Goal: Navigation & Orientation: Understand site structure

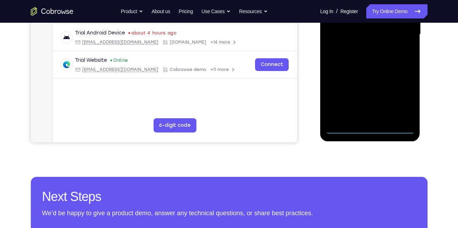
scroll to position [199, 0]
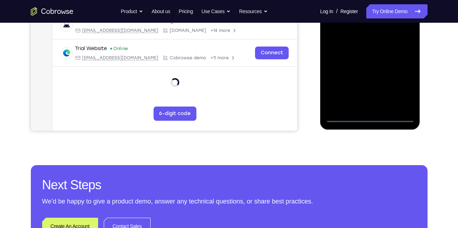
click at [370, 116] on div at bounding box center [370, 22] width 89 height 199
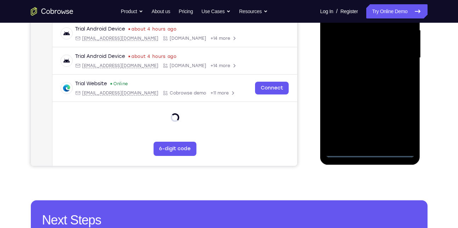
scroll to position [161, 0]
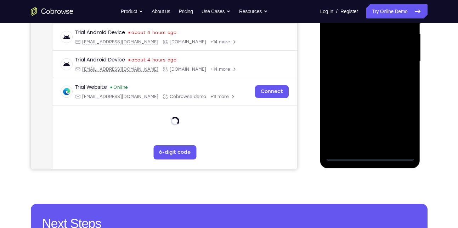
click at [370, 156] on div at bounding box center [370, 61] width 89 height 199
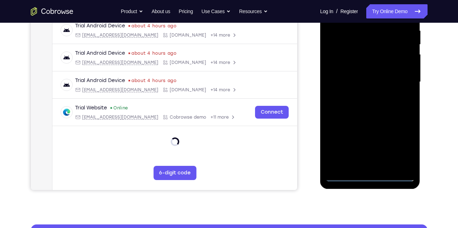
scroll to position [141, 0]
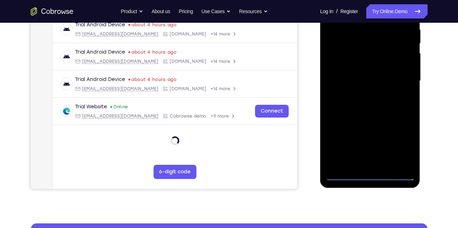
click at [404, 142] on div at bounding box center [370, 81] width 89 height 199
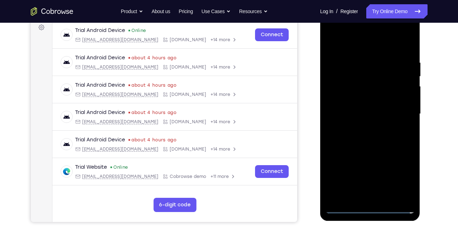
scroll to position [184, 0]
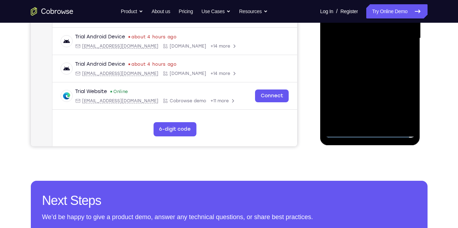
click at [371, 132] on div at bounding box center [370, 38] width 89 height 199
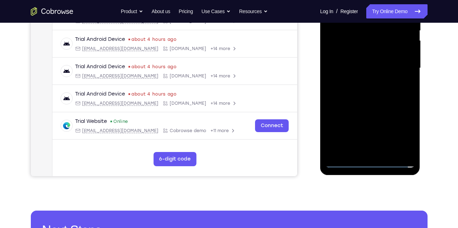
scroll to position [151, 0]
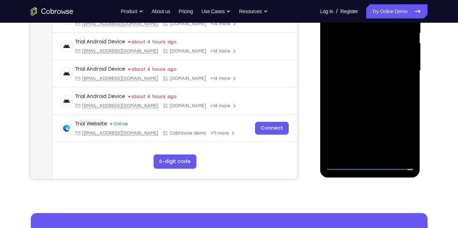
click at [402, 132] on div at bounding box center [370, 70] width 89 height 199
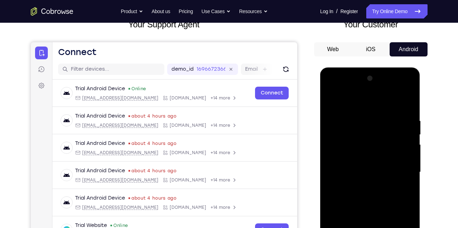
scroll to position [48, 0]
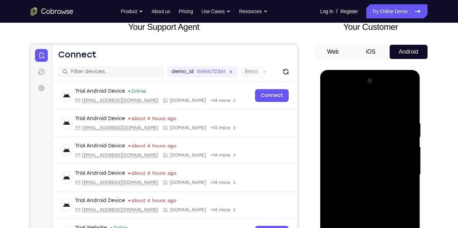
click at [332, 90] on div at bounding box center [370, 174] width 89 height 199
click at [401, 171] on div at bounding box center [370, 174] width 89 height 199
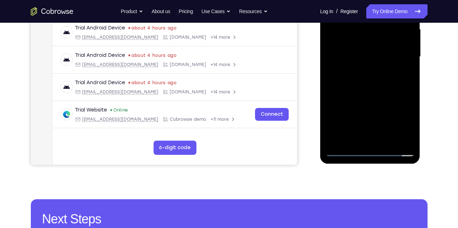
scroll to position [166, 0]
click at [379, 140] on div at bounding box center [370, 56] width 89 height 199
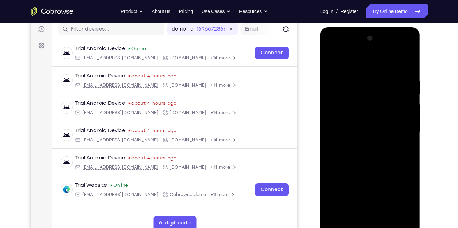
scroll to position [73, 0]
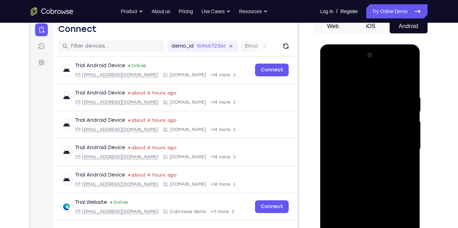
click at [387, 145] on div at bounding box center [370, 149] width 89 height 199
click at [360, 136] on div at bounding box center [370, 149] width 89 height 199
click at [360, 146] on div at bounding box center [370, 149] width 89 height 199
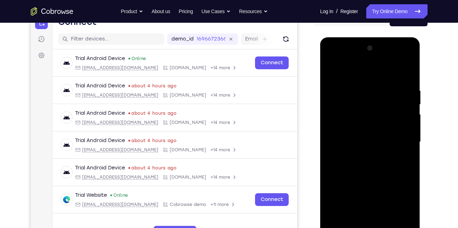
scroll to position [80, 0]
click at [375, 162] on div at bounding box center [370, 142] width 89 height 199
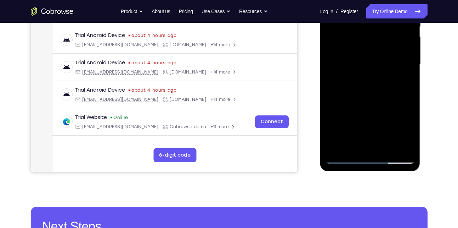
scroll to position [160, 0]
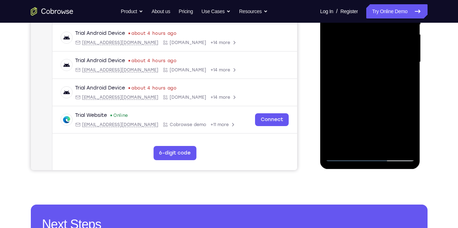
click at [387, 144] on div at bounding box center [370, 62] width 89 height 199
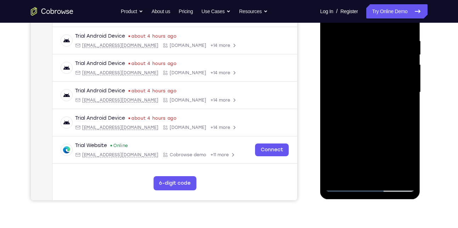
scroll to position [130, 0]
click at [386, 175] on div at bounding box center [370, 92] width 89 height 199
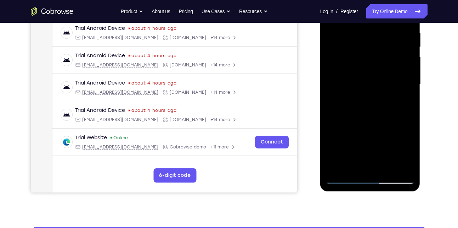
scroll to position [138, 0]
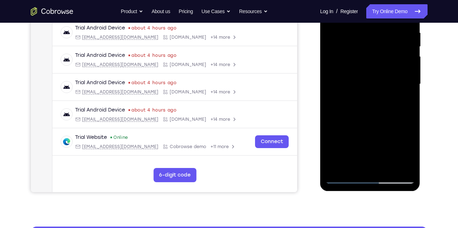
click at [387, 166] on div at bounding box center [370, 84] width 89 height 199
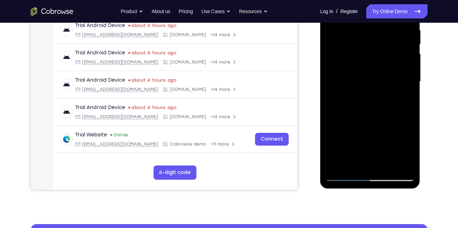
scroll to position [141, 0]
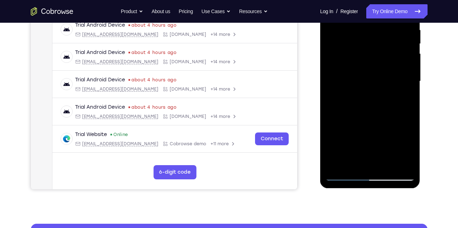
drag, startPoint x: 391, startPoint y: 148, endPoint x: 387, endPoint y: 85, distance: 63.2
click at [387, 85] on div at bounding box center [370, 81] width 89 height 199
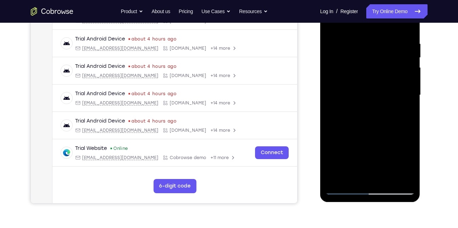
scroll to position [133, 0]
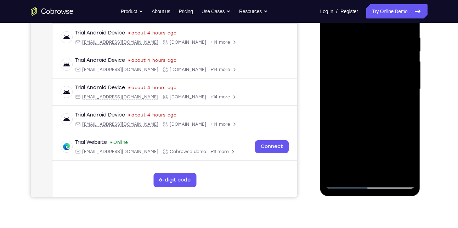
drag, startPoint x: 384, startPoint y: 155, endPoint x: 387, endPoint y: 85, distance: 69.9
click at [387, 85] on div at bounding box center [370, 89] width 89 height 199
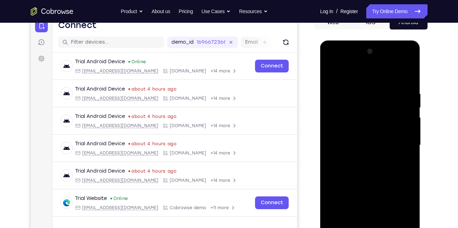
scroll to position [74, 0]
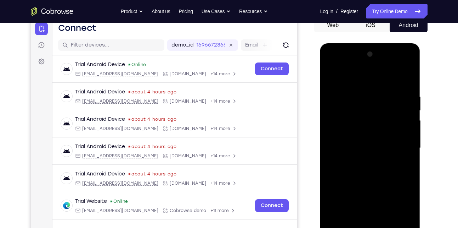
click at [401, 76] on div at bounding box center [370, 148] width 89 height 199
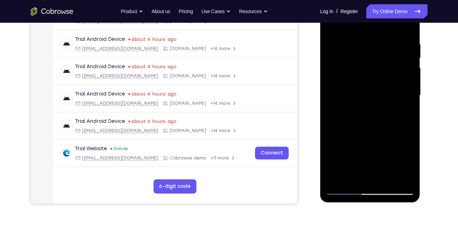
scroll to position [128, 0]
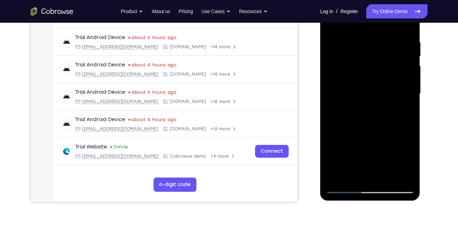
click at [387, 174] on div at bounding box center [370, 93] width 89 height 199
click at [386, 175] on div at bounding box center [370, 93] width 89 height 199
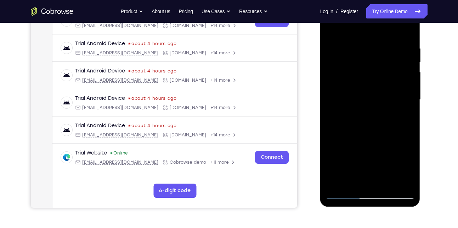
scroll to position [123, 0]
click at [388, 182] on div at bounding box center [370, 99] width 89 height 199
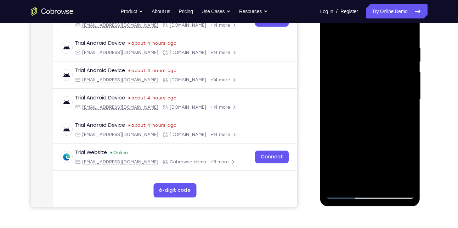
click at [386, 181] on div at bounding box center [370, 99] width 89 height 199
drag, startPoint x: 384, startPoint y: 166, endPoint x: 387, endPoint y: 107, distance: 59.6
click at [387, 107] on div at bounding box center [370, 99] width 89 height 199
click at [355, 181] on div at bounding box center [370, 99] width 89 height 199
click at [367, 126] on div at bounding box center [370, 99] width 89 height 199
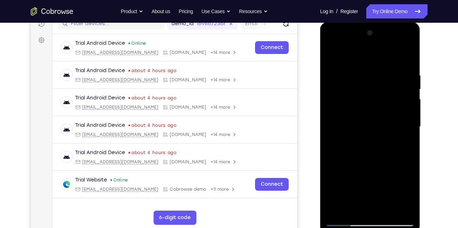
scroll to position [94, 0]
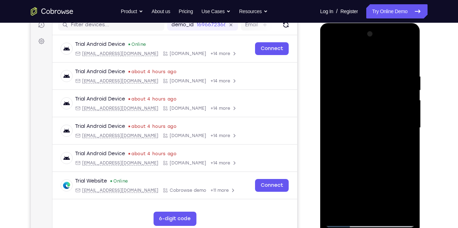
click at [371, 154] on div at bounding box center [370, 127] width 89 height 199
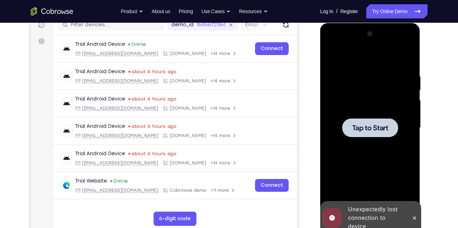
click at [368, 144] on div at bounding box center [370, 127] width 89 height 199
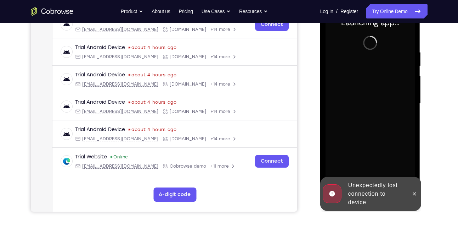
scroll to position [119, 0]
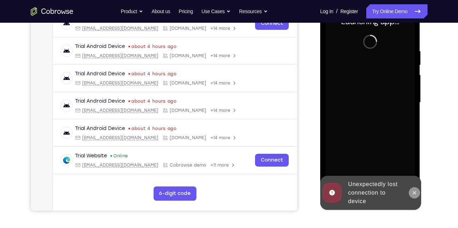
click at [415, 193] on icon at bounding box center [415, 193] width 6 height 6
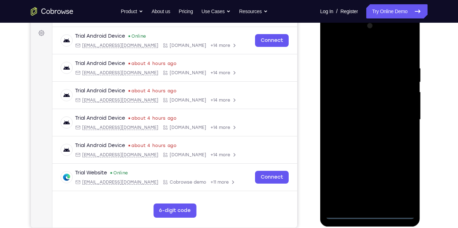
scroll to position [132, 0]
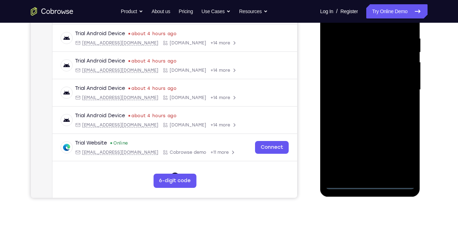
click at [370, 182] on div at bounding box center [370, 89] width 89 height 199
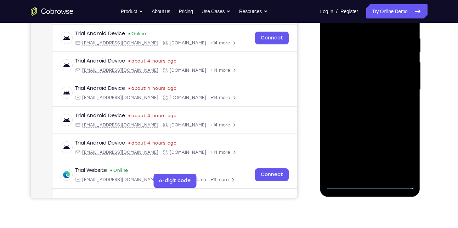
click at [403, 154] on div at bounding box center [370, 89] width 89 height 199
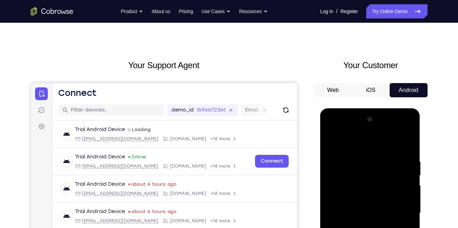
scroll to position [9, 0]
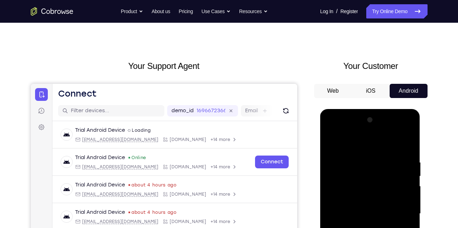
click at [331, 130] on div at bounding box center [370, 213] width 89 height 199
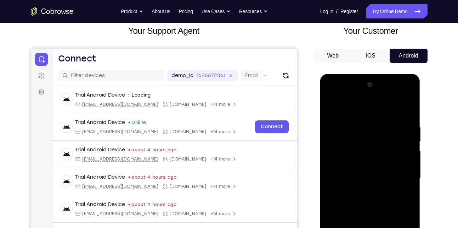
scroll to position [48, 0]
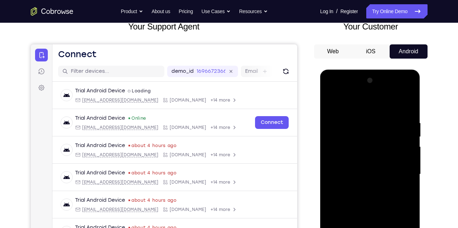
click at [400, 173] on div at bounding box center [370, 174] width 89 height 199
click at [363, 187] on div at bounding box center [370, 174] width 89 height 199
click at [383, 167] on div at bounding box center [370, 174] width 89 height 199
click at [364, 159] on div at bounding box center [370, 174] width 89 height 199
click at [355, 175] on div at bounding box center [370, 174] width 89 height 199
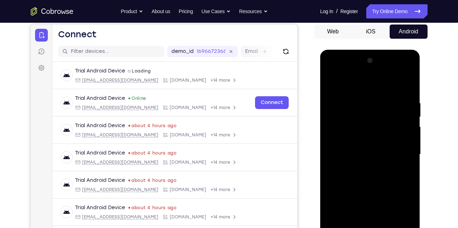
scroll to position [116, 0]
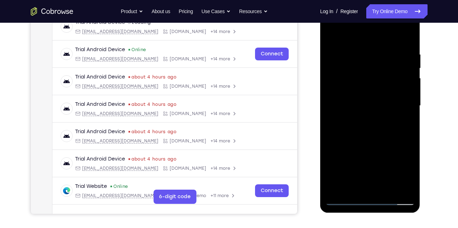
click at [386, 187] on div at bounding box center [370, 105] width 89 height 199
click at [378, 125] on div at bounding box center [370, 105] width 89 height 199
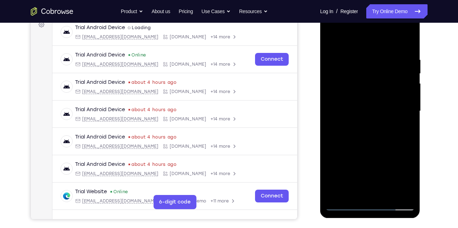
scroll to position [112, 0]
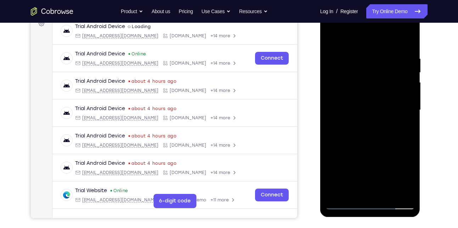
click at [387, 193] on div at bounding box center [370, 110] width 89 height 199
click at [369, 135] on div at bounding box center [370, 110] width 89 height 199
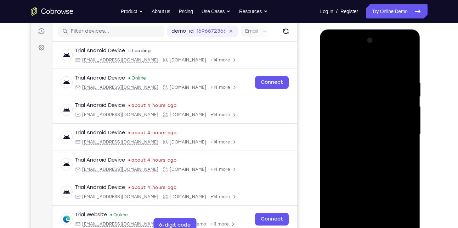
scroll to position [87, 0]
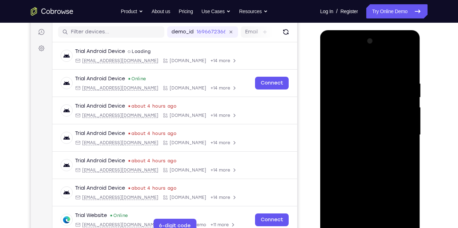
click at [402, 146] on div at bounding box center [370, 134] width 89 height 199
click at [390, 129] on div at bounding box center [370, 134] width 89 height 199
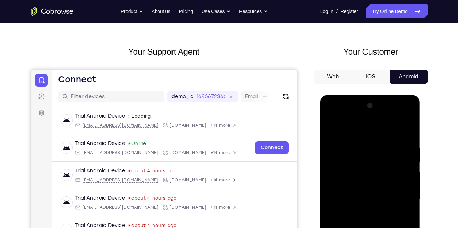
scroll to position [22, 0]
click at [402, 129] on div at bounding box center [370, 199] width 89 height 199
click at [331, 128] on div at bounding box center [370, 199] width 89 height 199
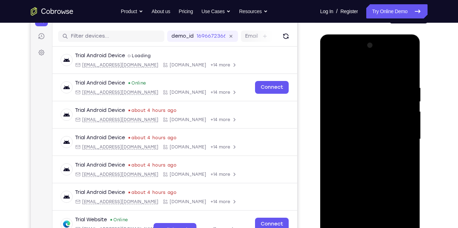
scroll to position [83, 0]
click at [357, 151] on div at bounding box center [370, 138] width 89 height 199
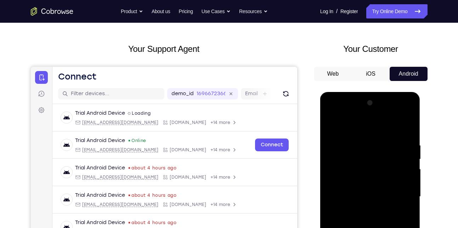
scroll to position [25, 0]
click at [331, 125] on div at bounding box center [370, 196] width 89 height 199
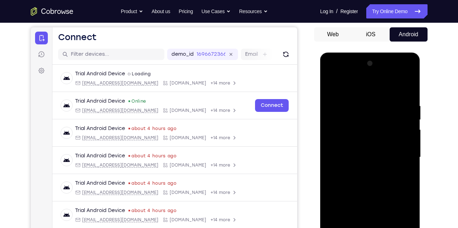
scroll to position [65, 0]
click at [347, 198] on div at bounding box center [370, 157] width 89 height 199
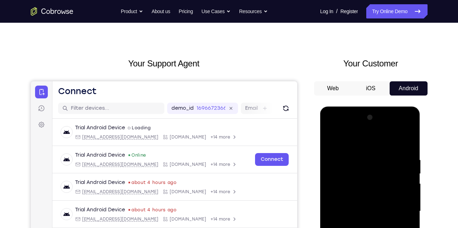
scroll to position [11, 0]
click at [331, 140] on div at bounding box center [370, 211] width 89 height 199
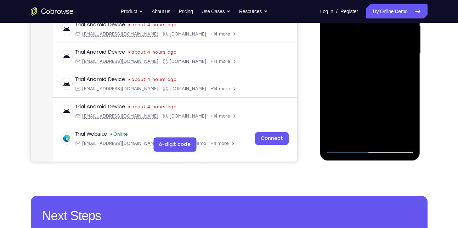
scroll to position [170, 0]
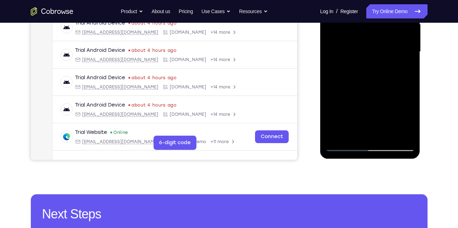
click at [344, 143] on div at bounding box center [370, 51] width 89 height 199
click at [344, 145] on div at bounding box center [370, 51] width 89 height 199
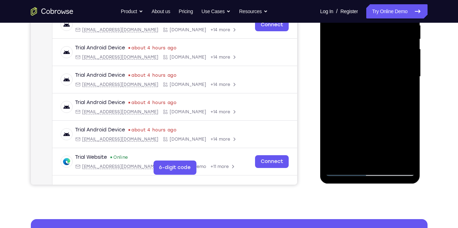
scroll to position [146, 0]
click at [344, 169] on div at bounding box center [370, 76] width 89 height 199
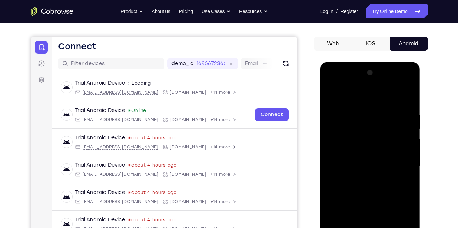
scroll to position [54, 0]
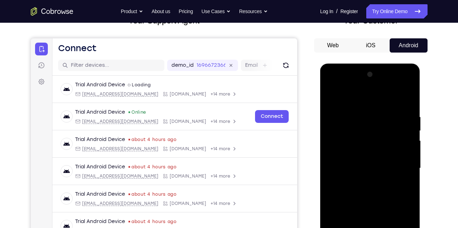
click at [336, 122] on div at bounding box center [370, 168] width 89 height 199
click at [330, 98] on div at bounding box center [370, 168] width 89 height 199
click at [335, 123] on div at bounding box center [370, 168] width 89 height 199
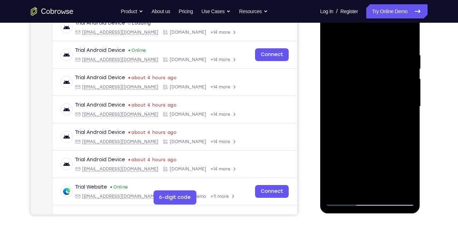
scroll to position [115, 0]
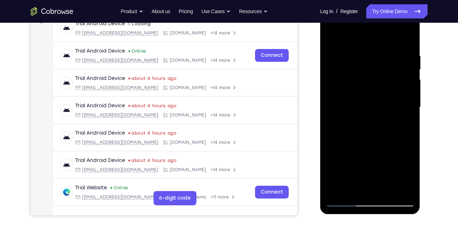
click at [342, 138] on div at bounding box center [370, 107] width 89 height 199
click at [353, 190] on div at bounding box center [370, 107] width 89 height 199
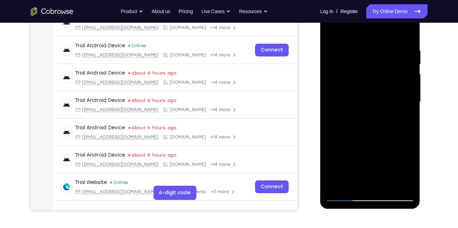
scroll to position [128, 0]
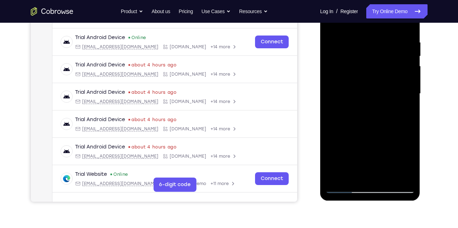
drag, startPoint x: 382, startPoint y: 160, endPoint x: 377, endPoint y: 109, distance: 50.9
click at [377, 109] on div at bounding box center [370, 93] width 89 height 199
drag, startPoint x: 368, startPoint y: 162, endPoint x: 360, endPoint y: 94, distance: 68.2
click at [360, 94] on div at bounding box center [370, 93] width 89 height 199
drag, startPoint x: 389, startPoint y: 158, endPoint x: 374, endPoint y: 95, distance: 64.8
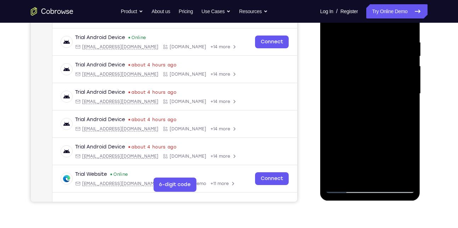
click at [374, 95] on div at bounding box center [370, 93] width 89 height 199
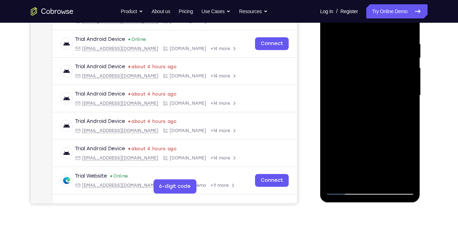
scroll to position [127, 0]
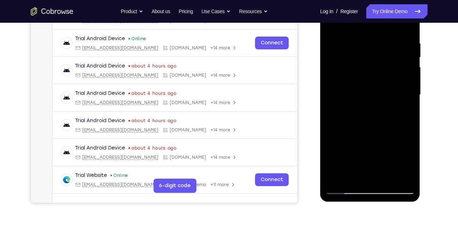
drag, startPoint x: 368, startPoint y: 166, endPoint x: 359, endPoint y: 127, distance: 40.2
click at [359, 127] on div at bounding box center [370, 94] width 89 height 199
drag, startPoint x: 359, startPoint y: 127, endPoint x: 354, endPoint y: 146, distance: 20.3
click at [354, 146] on div at bounding box center [370, 94] width 89 height 199
click at [400, 146] on div at bounding box center [370, 94] width 89 height 199
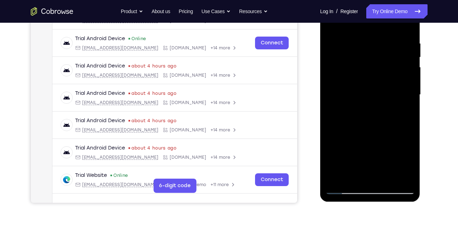
click at [400, 146] on div at bounding box center [370, 94] width 89 height 199
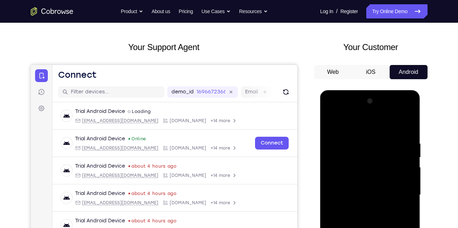
scroll to position [27, 0]
click at [331, 125] on div at bounding box center [370, 195] width 89 height 199
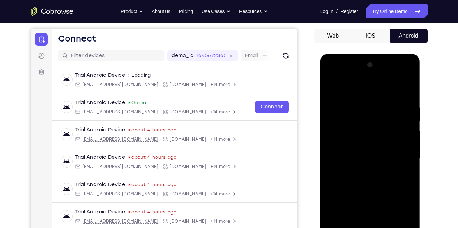
scroll to position [69, 0]
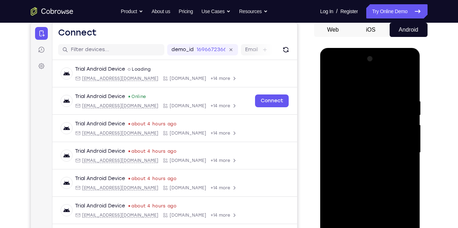
click at [339, 166] on div at bounding box center [370, 152] width 89 height 199
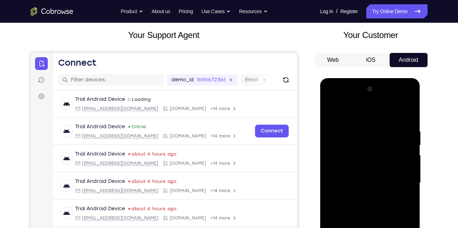
scroll to position [36, 0]
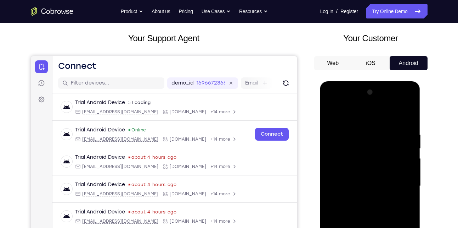
click at [405, 130] on div at bounding box center [370, 186] width 89 height 199
